Goal: Task Accomplishment & Management: Manage account settings

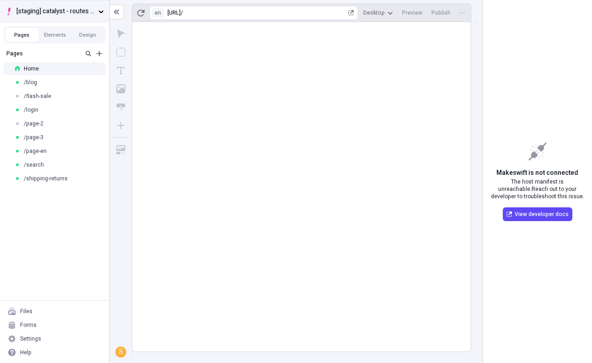
click at [70, 13] on span "[staging] catalyst - routes ui" at bounding box center [55, 11] width 78 height 10
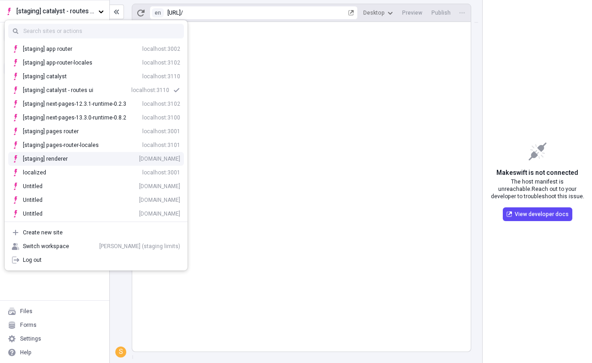
click at [139, 156] on div "kg6ujmkv2xs.staging.makeswift.site" at bounding box center [159, 158] width 41 height 7
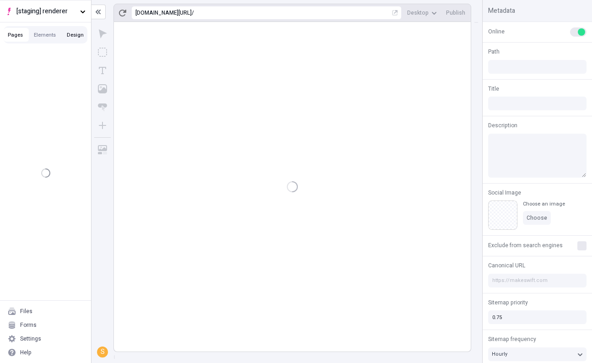
type input "/aaa/page-5eee"
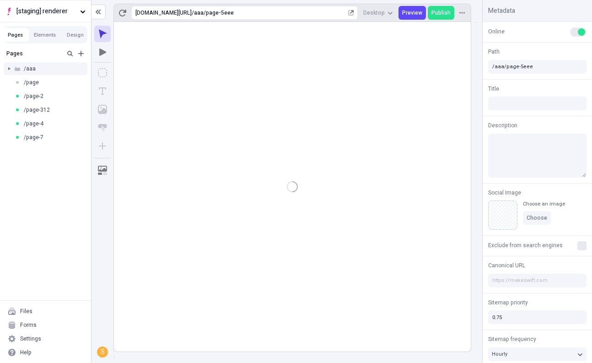
click at [7, 65] on div at bounding box center [9, 68] width 13 height 13
click at [64, 338] on div "Settings" at bounding box center [46, 339] width 84 height 14
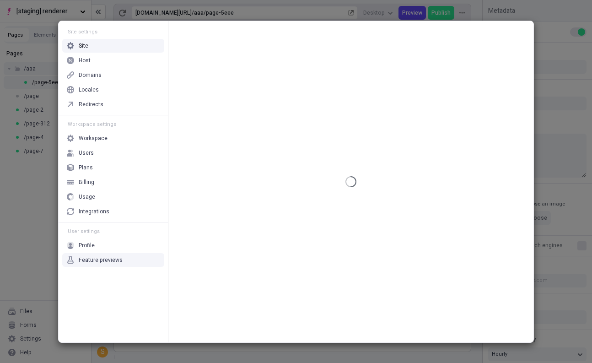
click at [137, 262] on div "Feature previews" at bounding box center [113, 260] width 102 height 14
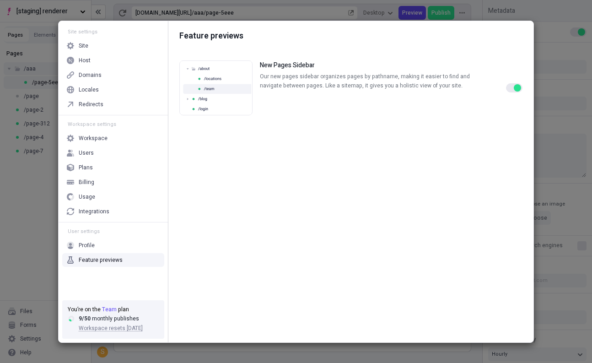
click at [509, 86] on button "button" at bounding box center [514, 87] width 16 height 9
click at [31, 219] on div "Site settings Site Host Domains Locales Redirects Workspace settings Workspace …" at bounding box center [296, 181] width 592 height 363
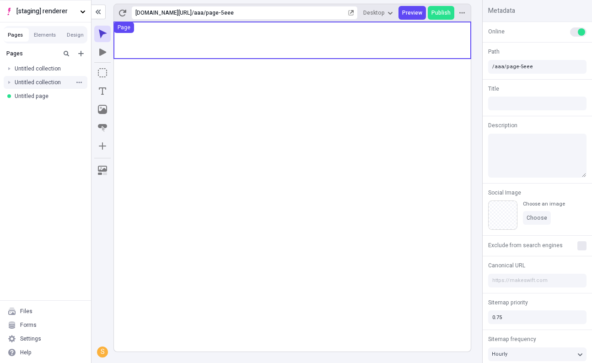
click at [30, 83] on div "Untitled collection" at bounding box center [43, 82] width 56 height 7
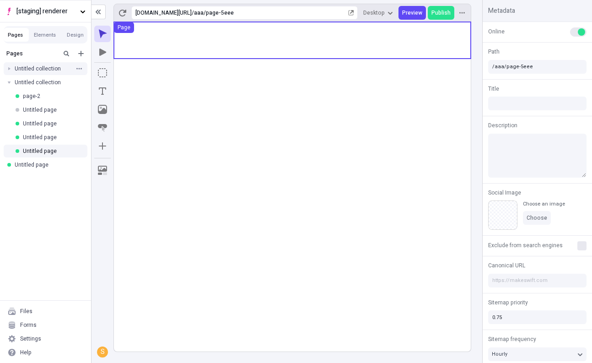
click at [39, 70] on div "Untitled collection" at bounding box center [43, 68] width 56 height 7
click at [52, 72] on div "Untitled collection" at bounding box center [43, 68] width 56 height 7
drag, startPoint x: 45, startPoint y: 158, endPoint x: 39, endPoint y: 156, distance: 6.8
click at [39, 156] on body "[staging] renderer Pages Elements Design Pages Untitled collection Untitled col…" at bounding box center [296, 181] width 592 height 363
drag, startPoint x: 42, startPoint y: 149, endPoint x: 46, endPoint y: 67, distance: 82.0
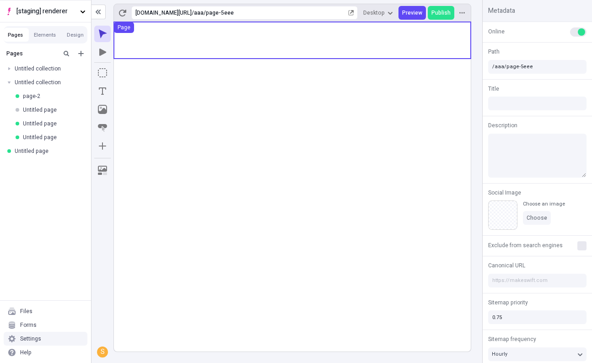
click at [36, 337] on div "Settings" at bounding box center [30, 338] width 21 height 7
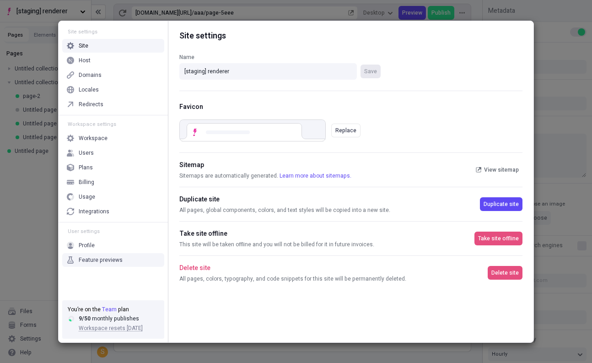
click at [91, 256] on div "Feature previews" at bounding box center [101, 259] width 44 height 7
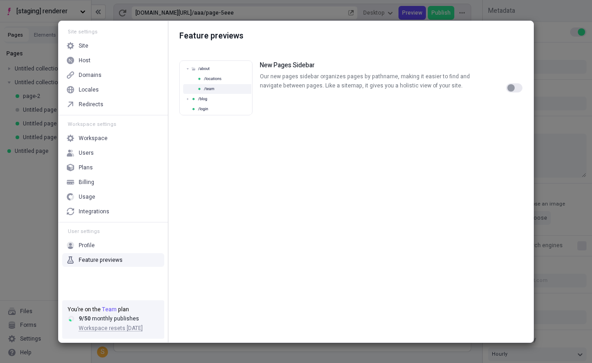
click at [515, 89] on button "button" at bounding box center [514, 87] width 16 height 9
click at [33, 216] on div "Site settings Site Host Domains Locales Redirects Workspace settings Workspace …" at bounding box center [296, 181] width 592 height 363
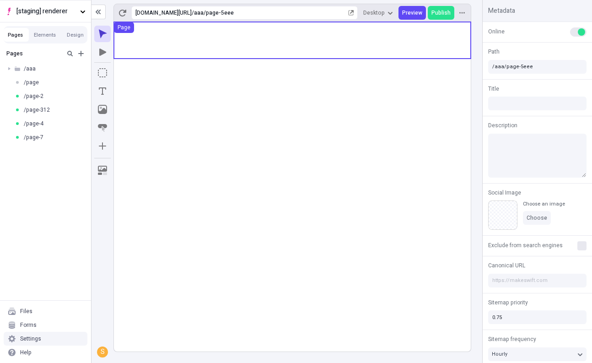
click at [46, 335] on div "Settings" at bounding box center [46, 339] width 84 height 14
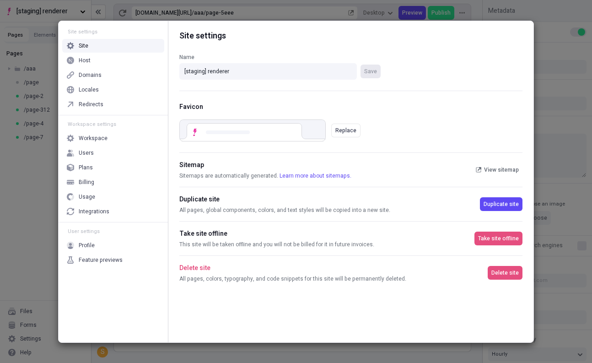
click at [20, 277] on div "Site settings Site Host Domains Locales Redirects Workspace settings Workspace …" at bounding box center [296, 181] width 592 height 363
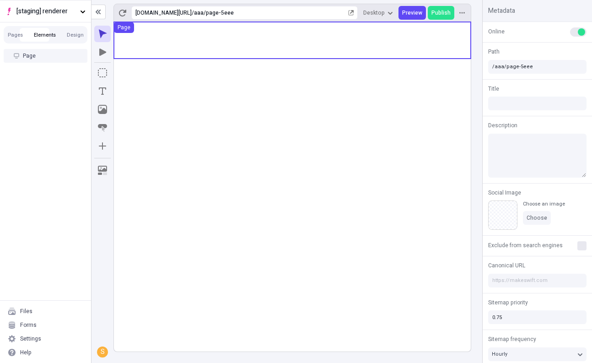
click at [45, 33] on button "Elements" at bounding box center [44, 35] width 33 height 14
click at [16, 33] on button "Pages" at bounding box center [15, 35] width 26 height 14
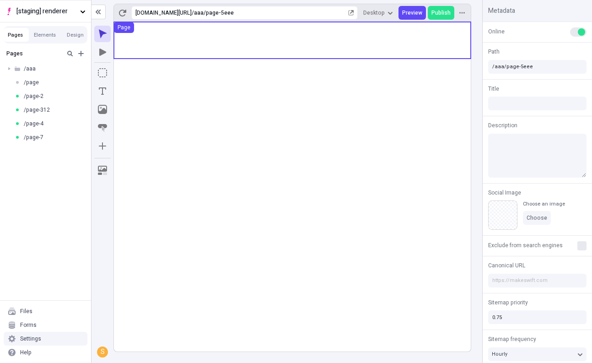
click at [41, 338] on div "Settings" at bounding box center [46, 339] width 84 height 14
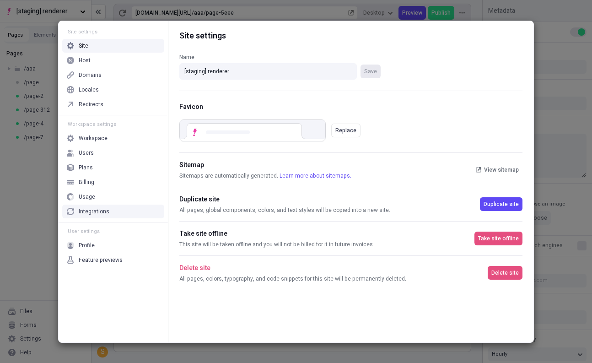
click at [99, 215] on div "Integrations" at bounding box center [94, 211] width 31 height 7
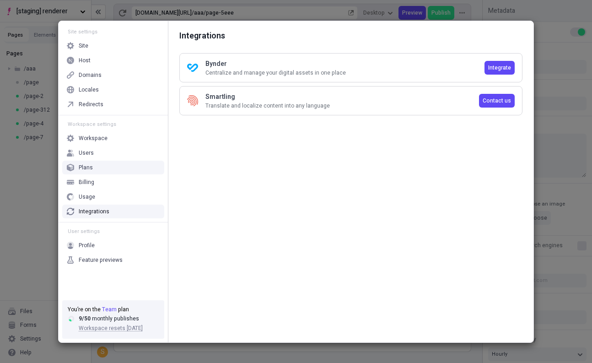
click at [31, 179] on div "Site settings Site Host Domains Locales Redirects Workspace settings Workspace …" at bounding box center [296, 181] width 592 height 363
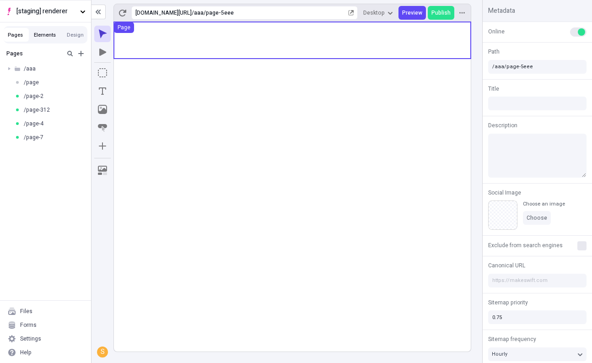
click at [33, 34] on button "Elements" at bounding box center [44, 35] width 33 height 14
click at [73, 34] on button "Design" at bounding box center [75, 35] width 28 height 14
click at [22, 34] on button "Pages" at bounding box center [15, 35] width 26 height 14
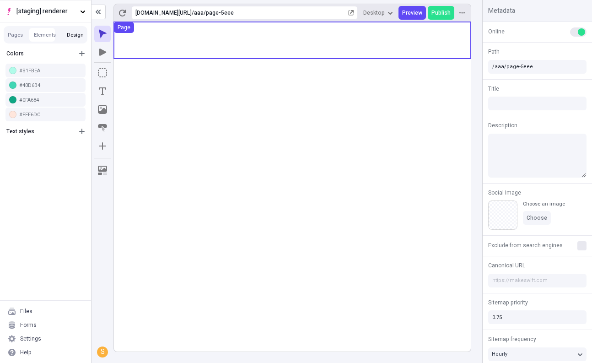
click at [79, 35] on button "Design" at bounding box center [75, 35] width 28 height 14
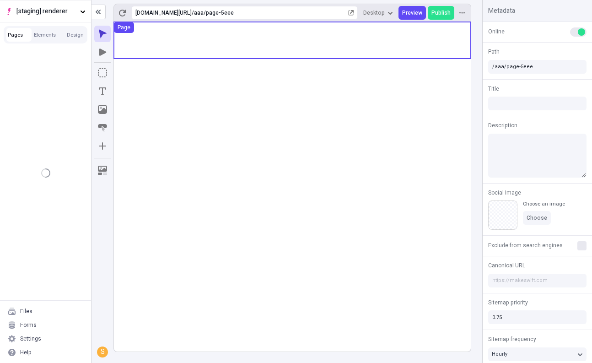
click at [21, 35] on button "Pages" at bounding box center [15, 35] width 26 height 14
click at [54, 35] on button "Elements" at bounding box center [44, 35] width 33 height 14
click at [6, 33] on button "Pages" at bounding box center [15, 35] width 26 height 14
click at [44, 35] on button "Elements" at bounding box center [44, 35] width 33 height 14
click at [15, 33] on button "Pages" at bounding box center [15, 35] width 26 height 14
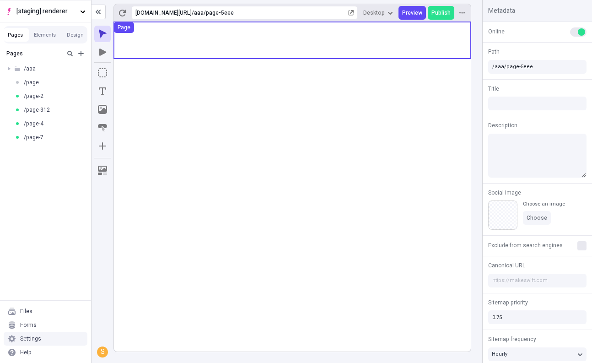
click at [53, 338] on div "Settings" at bounding box center [46, 339] width 84 height 14
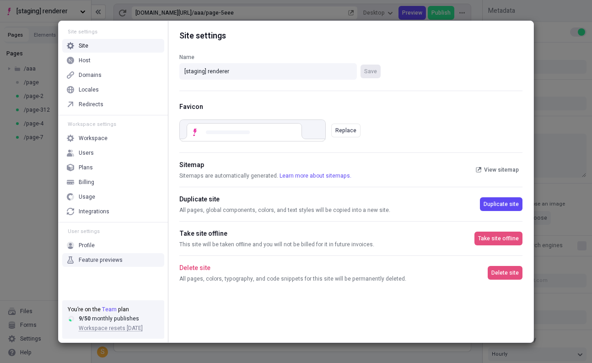
click at [113, 257] on div "Feature previews" at bounding box center [101, 259] width 44 height 7
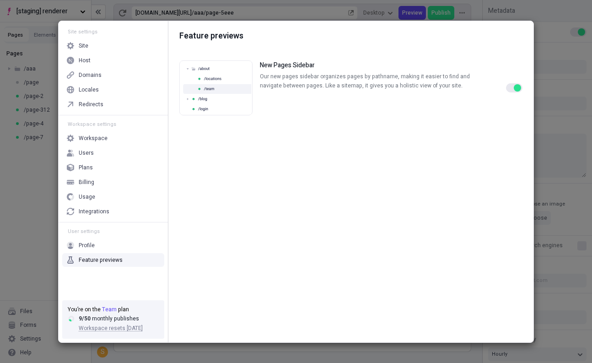
click at [514, 85] on button "button" at bounding box center [514, 87] width 16 height 9
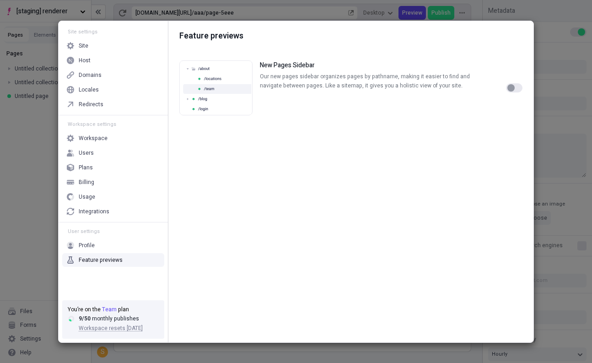
click at [514, 85] on button "button" at bounding box center [514, 87] width 16 height 9
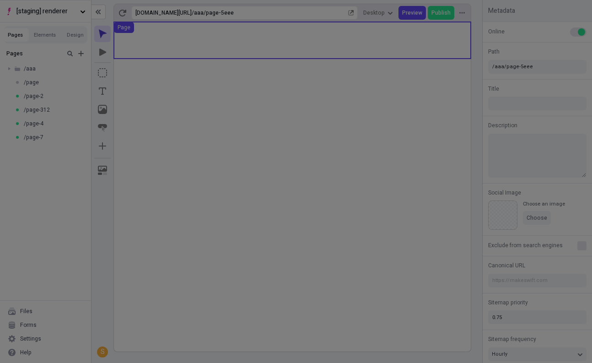
click at [31, 190] on div "Site settings Site Host Domains Locales Redirects Workspace settings Workspace …" at bounding box center [296, 181] width 592 height 363
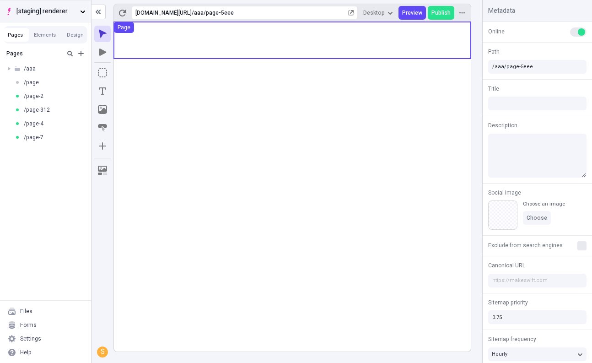
click at [51, 10] on span "[staging] renderer" at bounding box center [46, 11] width 60 height 10
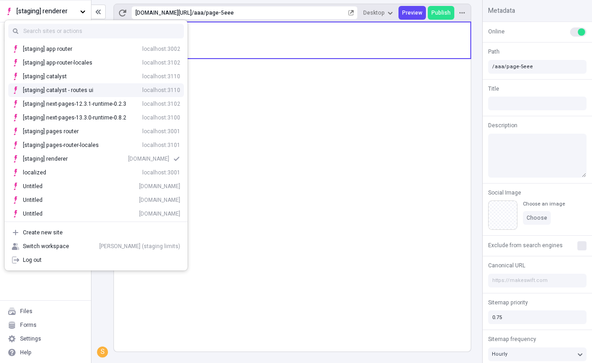
click at [85, 92] on div "[staging] catalyst - routes ui" at bounding box center [58, 89] width 70 height 7
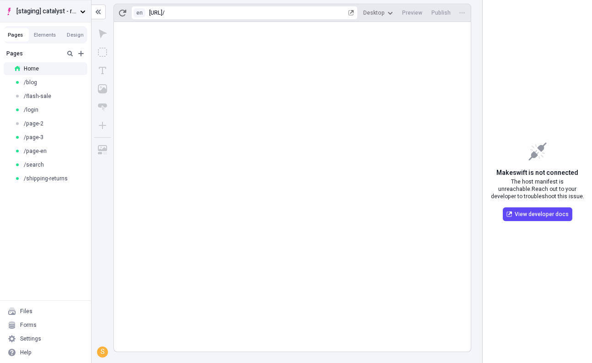
click at [59, 14] on span "[staging] catalyst - routes ui" at bounding box center [46, 11] width 60 height 10
click at [75, 15] on span "[staging] catalyst - routes ui" at bounding box center [46, 11] width 60 height 10
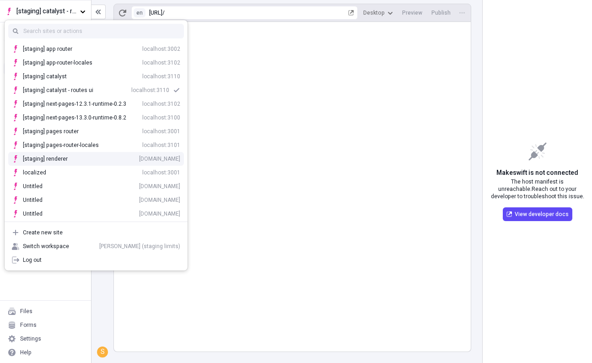
click at [139, 156] on div "kg6ujmkv2xs.staging.makeswift.site" at bounding box center [159, 158] width 41 height 7
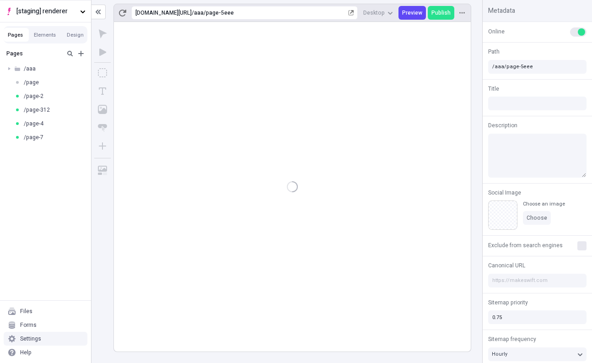
click at [61, 338] on div "Settings" at bounding box center [46, 339] width 84 height 14
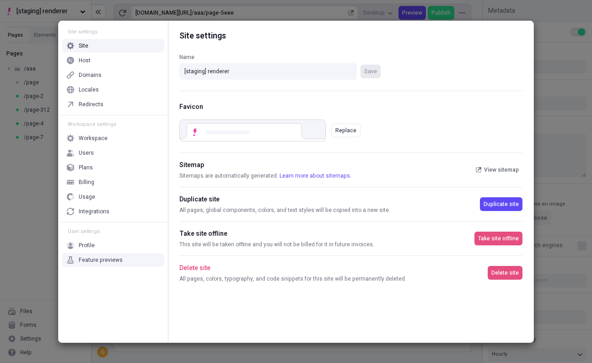
click at [126, 261] on div "Feature previews" at bounding box center [113, 260] width 102 height 14
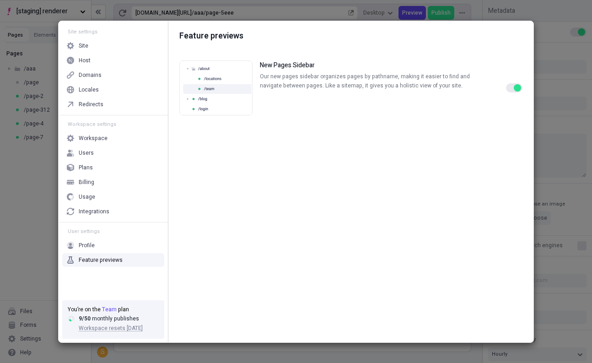
click at [515, 90] on div "button" at bounding box center [517, 87] width 7 height 7
click at [39, 156] on div "Site settings Site Host Domains Locales Redirects Workspace settings Workspace …" at bounding box center [296, 181] width 592 height 363
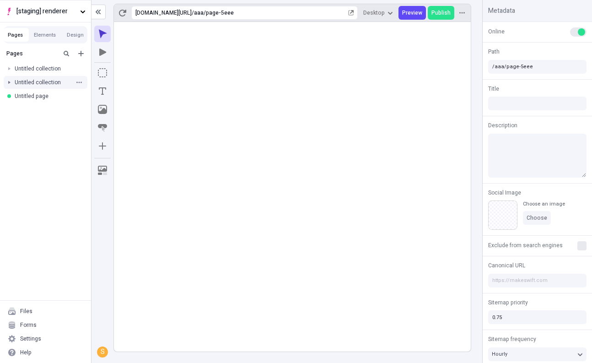
click at [6, 82] on div at bounding box center [9, 82] width 13 height 13
click at [42, 106] on div "Untitled page" at bounding box center [47, 109] width 48 height 7
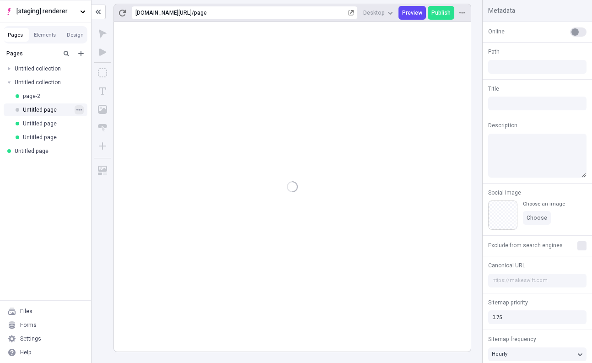
click at [80, 108] on icon "button" at bounding box center [78, 109] width 5 height 5
type input "/page"
click at [115, 173] on span "Duplicate" at bounding box center [137, 170] width 70 height 7
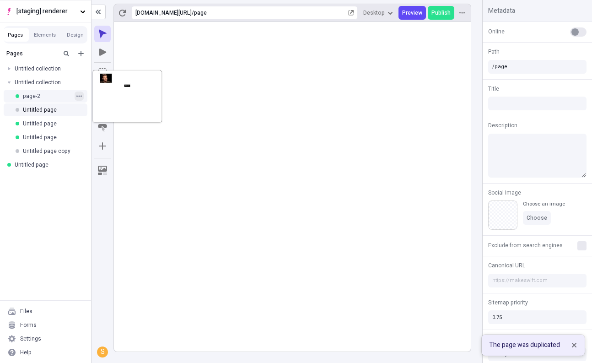
click at [77, 96] on icon "button" at bounding box center [78, 95] width 5 height 5
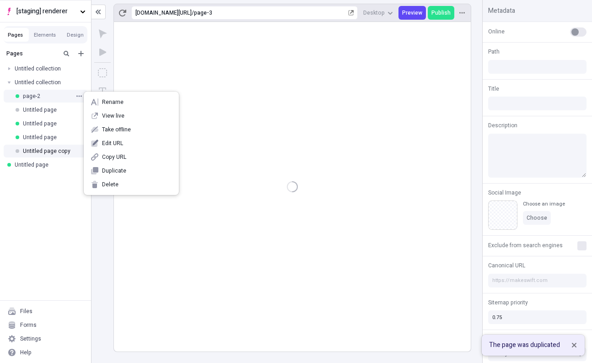
type input "/page-3"
click at [115, 146] on span "Edit URL" at bounding box center [137, 142] width 70 height 7
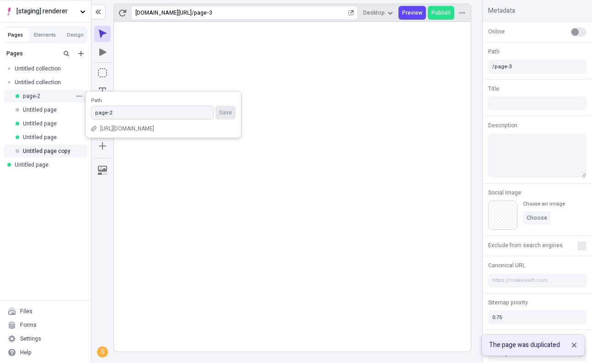
click at [175, 108] on input "page-2" at bounding box center [152, 113] width 123 height 14
type input "112131page-2"
click at [215, 106] on button "Save" at bounding box center [225, 113] width 20 height 14
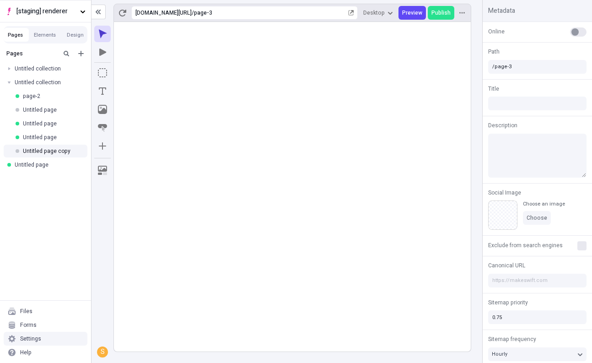
click at [65, 340] on div "Settings" at bounding box center [46, 339] width 84 height 14
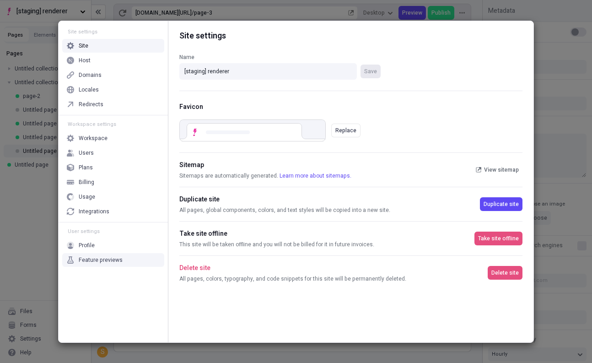
click at [140, 260] on div "Feature previews" at bounding box center [113, 260] width 102 height 14
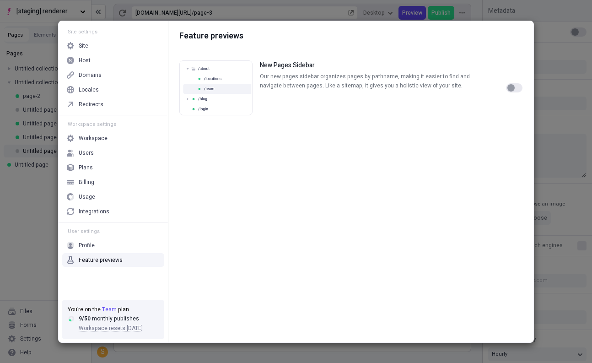
click at [521, 91] on div at bounding box center [514, 87] width 16 height 55
click at [515, 86] on button "button" at bounding box center [514, 87] width 16 height 9
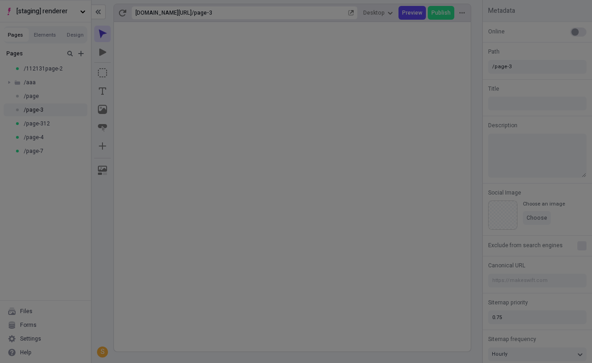
click at [39, 206] on div "Site settings Site Host Domains Locales Redirects Workspace settings Workspace …" at bounding box center [296, 181] width 592 height 363
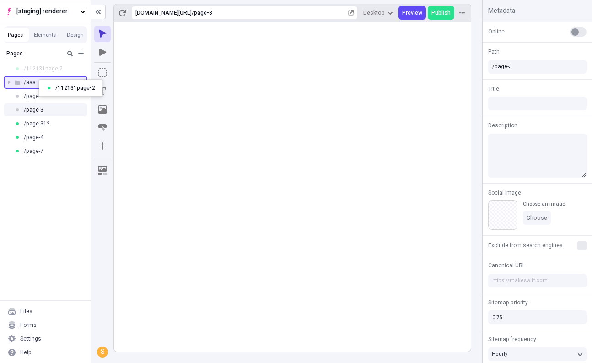
drag, startPoint x: 41, startPoint y: 67, endPoint x: 39, endPoint y: 80, distance: 12.9
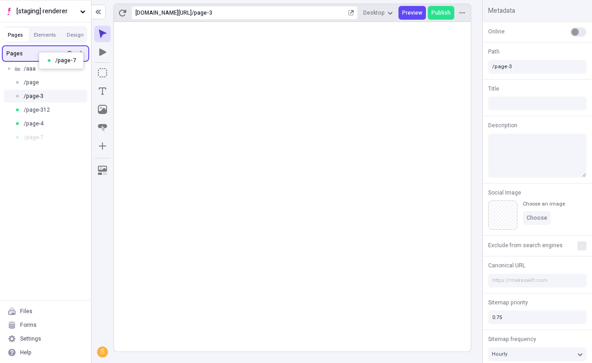
drag, startPoint x: 39, startPoint y: 140, endPoint x: 39, endPoint y: 52, distance: 87.8
click at [39, 52] on body "[staging] renderer Pages Elements Design Pages /aaa /page /page-3 /page-312 /pa…" at bounding box center [296, 181] width 592 height 363
drag, startPoint x: 31, startPoint y: 135, endPoint x: 30, endPoint y: 54, distance: 81.4
click at [30, 54] on body "[staging] renderer Pages Elements Design Pages /aaa /page /page-3 /page-312 /pa…" at bounding box center [296, 181] width 592 height 363
drag, startPoint x: 27, startPoint y: 120, endPoint x: 27, endPoint y: 52, distance: 68.1
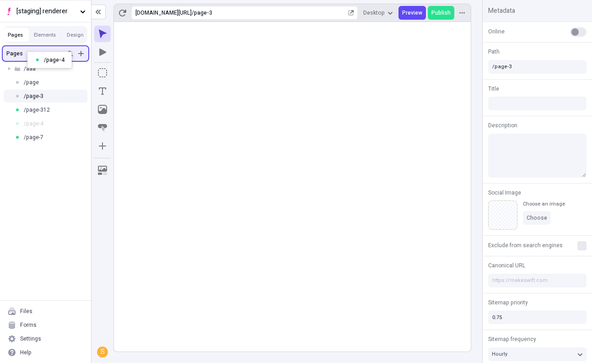
click at [27, 51] on body "[staging] renderer Pages Elements Design Pages /aaa /page /page-3 /page-312 /pa…" at bounding box center [296, 181] width 592 height 363
click at [38, 199] on div "Pages /aaa /page /page-3 /page-312 /page-4 /page-7" at bounding box center [45, 172] width 91 height 255
click at [25, 70] on span "/aaa" at bounding box center [30, 68] width 12 height 7
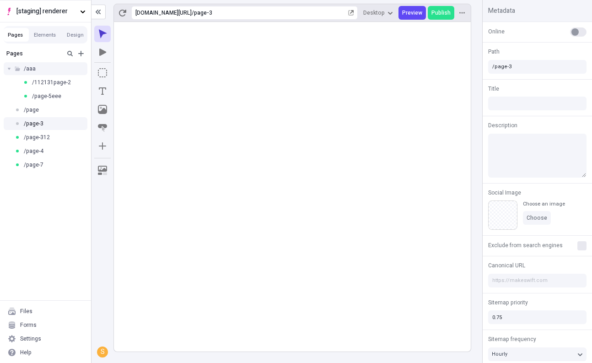
click at [25, 70] on span "/aaa" at bounding box center [30, 68] width 12 height 7
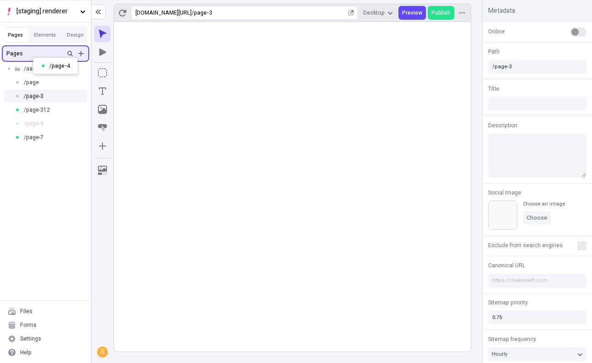
drag, startPoint x: 27, startPoint y: 128, endPoint x: 32, endPoint y: 57, distance: 71.6
click at [33, 57] on body "[staging] renderer Pages Elements Design Pages /aaa /112131page-2 /page-5eee /p…" at bounding box center [296, 181] width 592 height 363
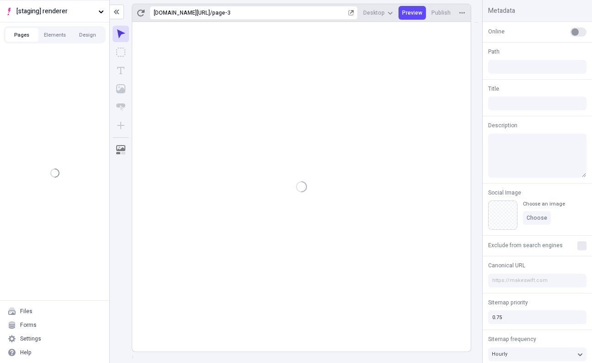
type input "/page-3"
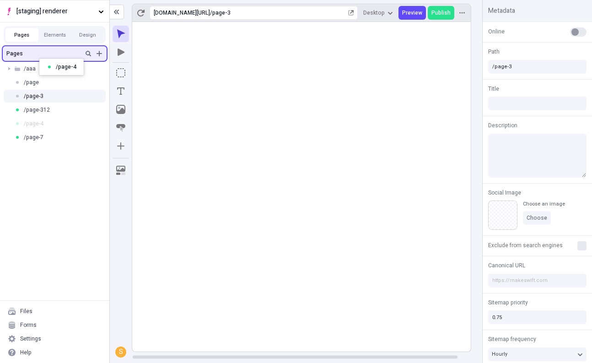
drag, startPoint x: 34, startPoint y: 128, endPoint x: 39, endPoint y: 59, distance: 69.2
click at [39, 59] on body "[staging] renderer Pages Elements Design Pages /aaa /page /page-3 /page-312 /pa…" at bounding box center [296, 181] width 592 height 363
drag, startPoint x: 42, startPoint y: 115, endPoint x: 42, endPoint y: 53, distance: 61.7
click at [42, 53] on body "[staging] renderer Pages Elements Design Pages /aaa /page /page-3 /page-312 /pa…" at bounding box center [296, 181] width 592 height 363
drag, startPoint x: 39, startPoint y: 122, endPoint x: 55, endPoint y: 57, distance: 67.4
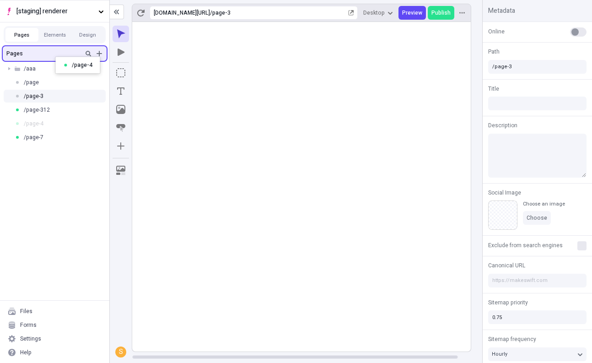
click at [55, 57] on body "[staging] renderer Pages Elements Design Pages /aaa /page /page-3 /page-312 /pa…" at bounding box center [296, 181] width 592 height 363
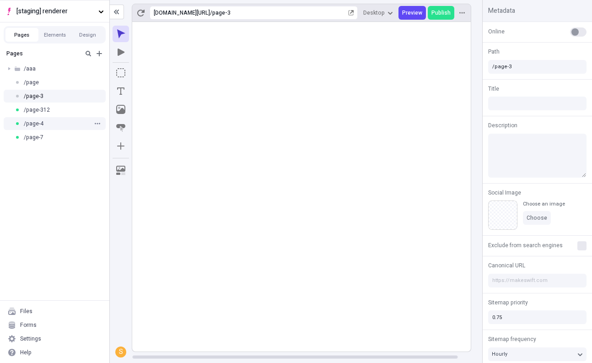
click at [45, 120] on div "/page-4" at bounding box center [52, 123] width 75 height 7
type input "/page-4"
click at [35, 67] on div "/aaa" at bounding box center [58, 68] width 87 height 7
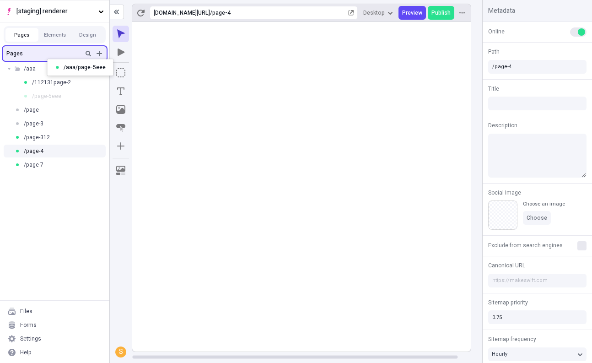
drag, startPoint x: 47, startPoint y: 93, endPoint x: 47, endPoint y: 59, distance: 34.8
drag, startPoint x: 50, startPoint y: 85, endPoint x: 46, endPoint y: 56, distance: 29.6
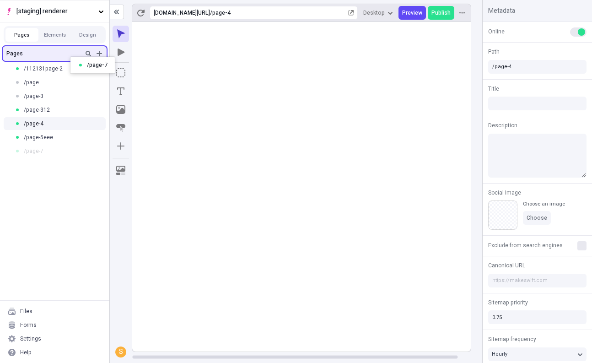
drag, startPoint x: 54, startPoint y: 147, endPoint x: 70, endPoint y: 57, distance: 91.5
click at [70, 57] on body "[staging] renderer Pages Elements Design Pages /112131page-2 /page /page-3 /pag…" at bounding box center [296, 181] width 592 height 363
drag, startPoint x: 47, startPoint y: 135, endPoint x: 47, endPoint y: 59, distance: 75.9
click at [47, 59] on body "[staging] renderer Pages Elements Design Pages /112131page-2 /page /page-3 /pag…" at bounding box center [296, 181] width 592 height 363
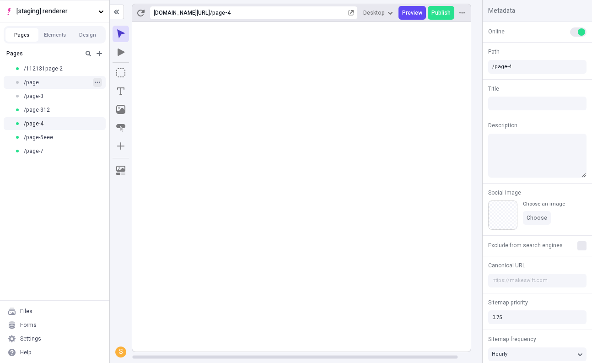
click at [96, 84] on icon "button" at bounding box center [97, 82] width 5 height 5
click at [147, 105] on span "Edit URL" at bounding box center [158, 101] width 77 height 7
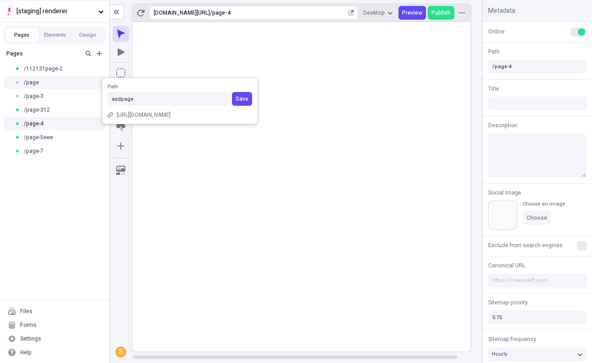
type input "asd/page"
click button "Save" at bounding box center [242, 99] width 20 height 14
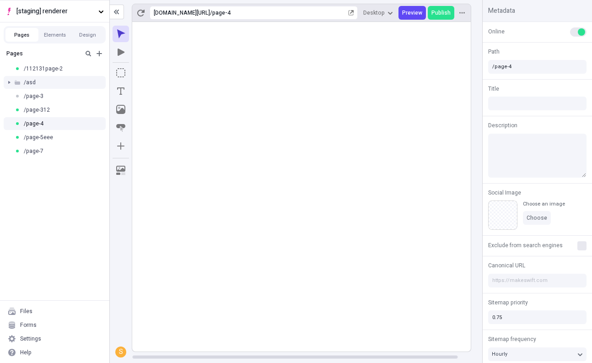
click at [10, 83] on div at bounding box center [9, 82] width 13 height 13
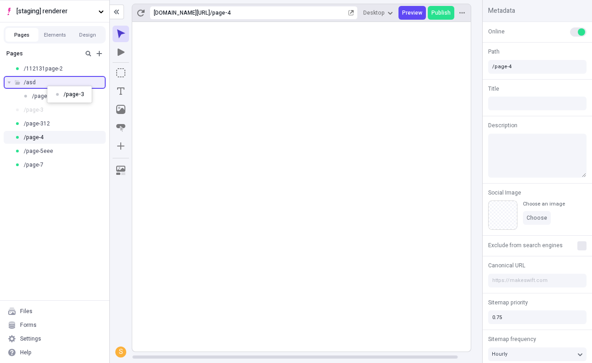
drag, startPoint x: 47, startPoint y: 111, endPoint x: 47, endPoint y: 86, distance: 24.7
drag, startPoint x: 44, startPoint y: 128, endPoint x: 45, endPoint y: 83, distance: 44.8
drag, startPoint x: 38, startPoint y: 137, endPoint x: 29, endPoint y: 89, distance: 49.3
type input "/asd/page-4"
drag, startPoint x: 45, startPoint y: 161, endPoint x: 44, endPoint y: 88, distance: 72.7
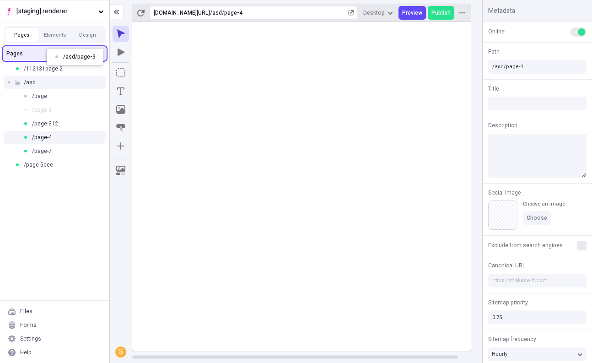
drag, startPoint x: 47, startPoint y: 112, endPoint x: 47, endPoint y: 48, distance: 64.0
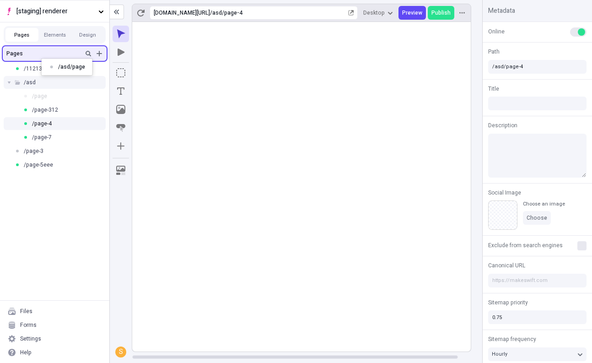
drag, startPoint x: 41, startPoint y: 98, endPoint x: 41, endPoint y: 59, distance: 39.3
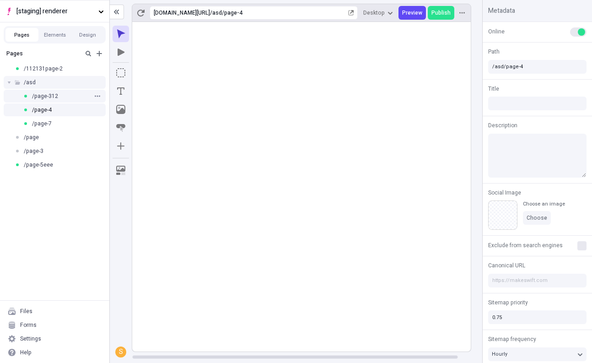
click at [45, 94] on span "/page-312" at bounding box center [45, 95] width 26 height 7
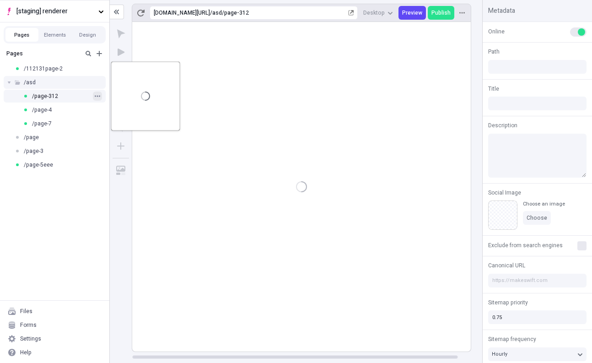
type input "/asd/page-312"
click at [97, 96] on icon "button" at bounding box center [97, 95] width 5 height 1
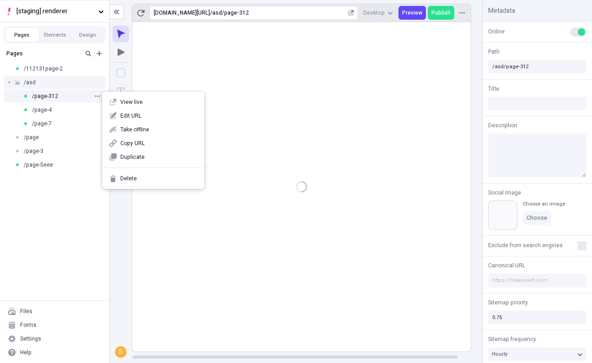
click at [62, 222] on div "Pages /112131page-2 /asd /page-312 /page-4 /page-7 /page /page-3 /page-5eee" at bounding box center [54, 172] width 109 height 255
click at [100, 93] on button "button" at bounding box center [97, 95] width 9 height 9
click at [133, 151] on div "Duplicate" at bounding box center [153, 157] width 102 height 14
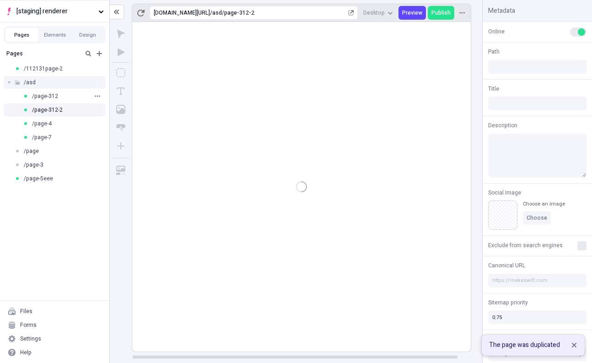
type input "/asd/page-312-2"
